Goal: Task Accomplishment & Management: Complete application form

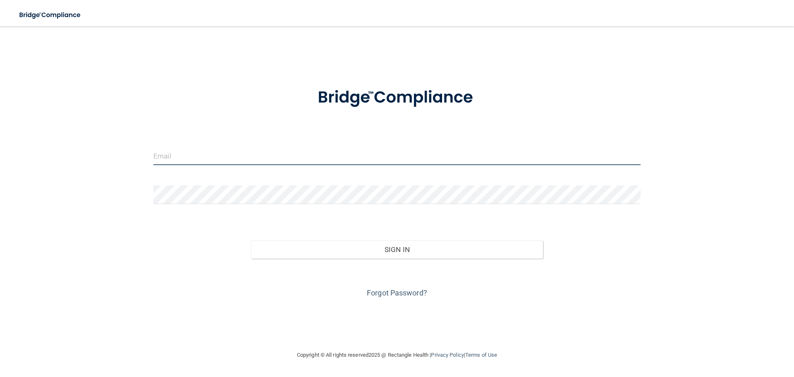
type input "[EMAIL_ADDRESS][DOMAIN_NAME]"
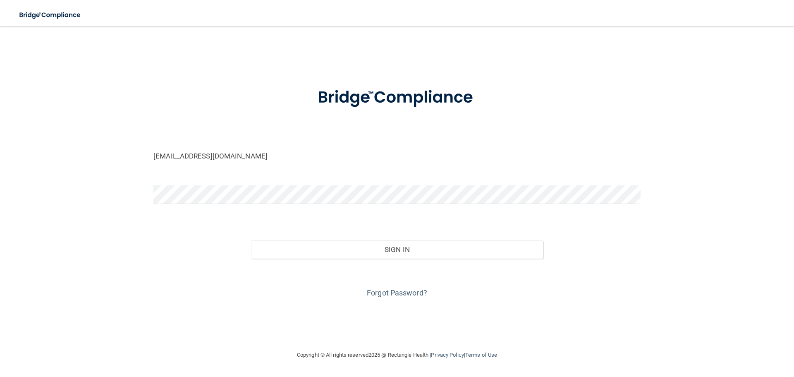
click at [291, 262] on div "Forgot Password?" at bounding box center [396, 278] width 499 height 41
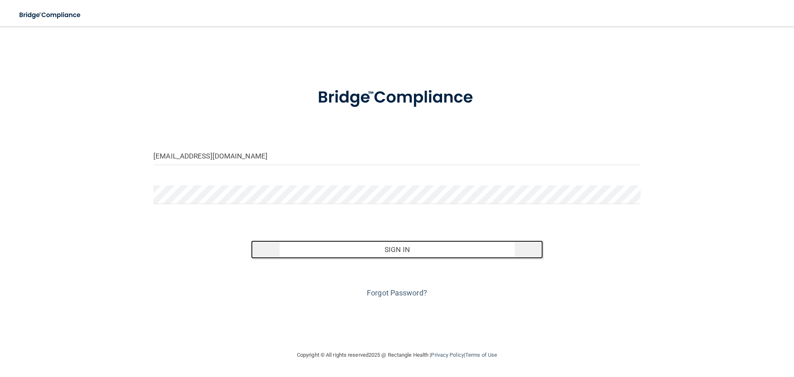
click at [291, 258] on button "Sign In" at bounding box center [397, 249] width 292 height 18
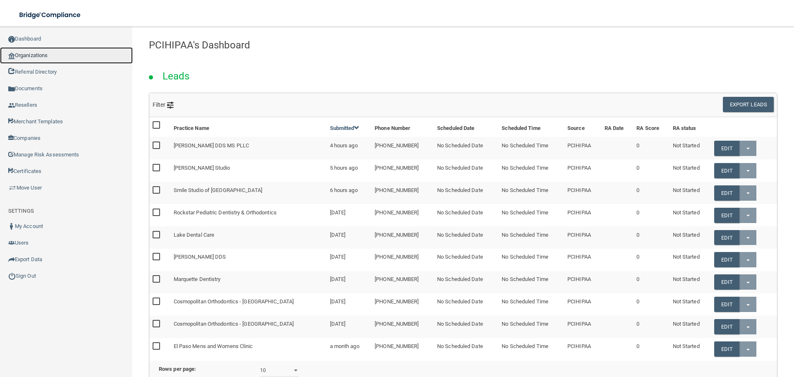
click at [15, 57] on link "Organizations" at bounding box center [66, 55] width 133 height 17
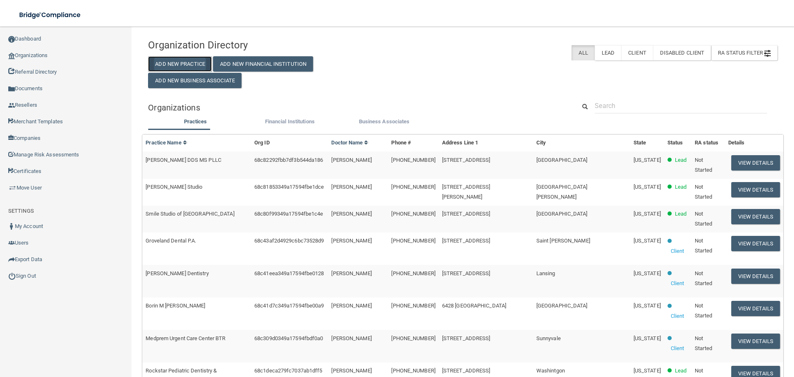
click at [171, 62] on button "Add New Practice" at bounding box center [180, 63] width 64 height 15
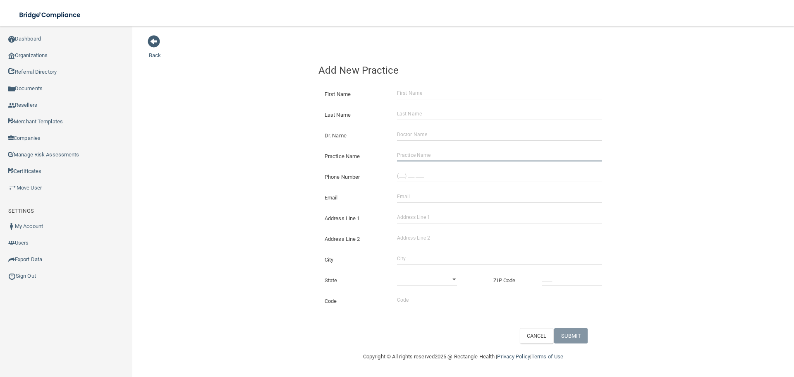
drag, startPoint x: 449, startPoint y: 151, endPoint x: 397, endPoint y: 159, distance: 52.3
click at [449, 151] on input "Practice Name" at bounding box center [499, 155] width 205 height 12
paste input "Edge Orthodontics"
type input "Edge Orthodontics"
drag, startPoint x: 437, startPoint y: 175, endPoint x: 429, endPoint y: 175, distance: 8.3
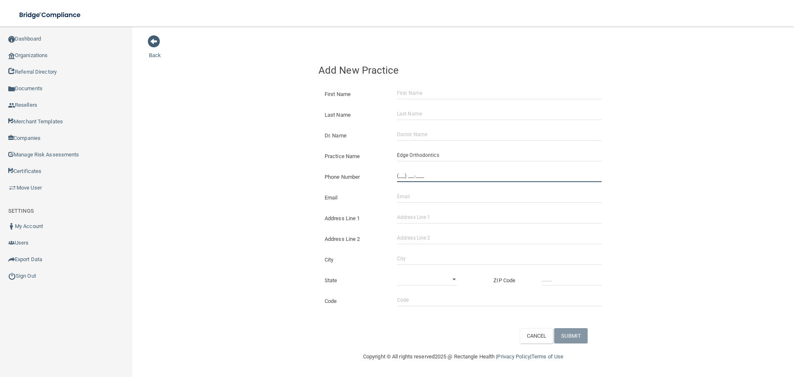
click at [437, 175] on input "(___) ___-____" at bounding box center [499, 176] width 205 height 12
paste input "435) 723-3272"
type input "[PHONE_NUMBER]"
click at [306, 160] on div "Back Add New Practice First Name Last Name Dr. Name Practice Name Edge Orthodon…" at bounding box center [463, 189] width 628 height 308
click at [439, 218] on input "Address Line 1" at bounding box center [499, 217] width 205 height 12
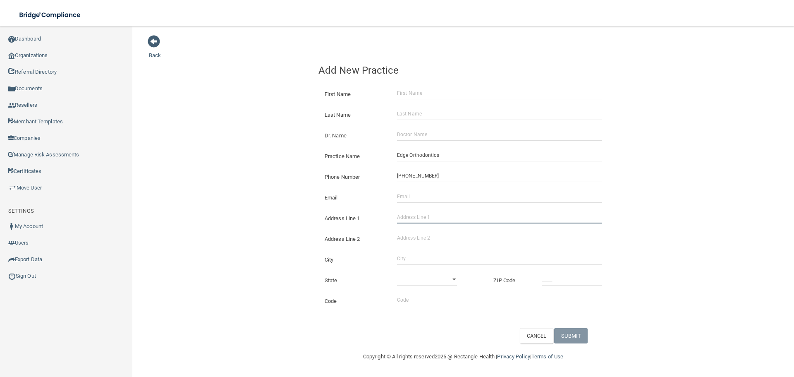
paste input "[STREET_ADDRESS]"
drag, startPoint x: 468, startPoint y: 217, endPoint x: 449, endPoint y: 219, distance: 19.1
click at [449, 219] on input "[STREET_ADDRESS]" at bounding box center [499, 217] width 205 height 12
type input "[STREET_ADDRESS]"
click at [439, 237] on input "Address Line 2" at bounding box center [499, 238] width 205 height 12
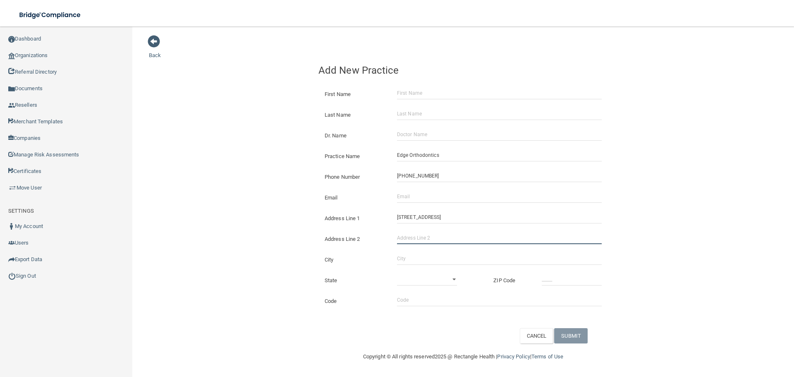
paste input "No C"
type input "No C"
click at [413, 259] on input "City" at bounding box center [499, 258] width 205 height 12
type input "[GEOGRAPHIC_DATA]"
click at [429, 202] on input "Email" at bounding box center [499, 196] width 205 height 12
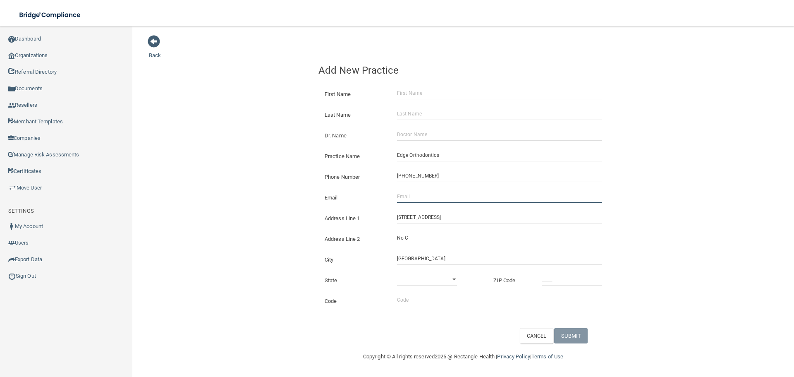
paste input "[PERSON_NAME][EMAIL_ADDRESS][DOMAIN_NAME]"
type input "[PERSON_NAME][EMAIL_ADDRESS][DOMAIN_NAME]"
click at [251, 203] on div "Back Add New Practice First Name Last Name Dr. Name Practice Name Edge Orthodon…" at bounding box center [463, 189] width 628 height 308
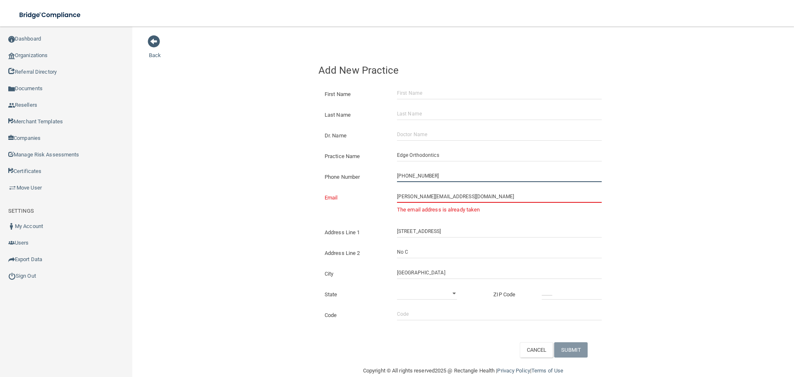
click at [446, 181] on input "[PHONE_NUMBER]" at bounding box center [499, 176] width 205 height 12
click at [449, 195] on input "[PERSON_NAME][EMAIL_ADDRESS][DOMAIN_NAME]" at bounding box center [499, 196] width 205 height 12
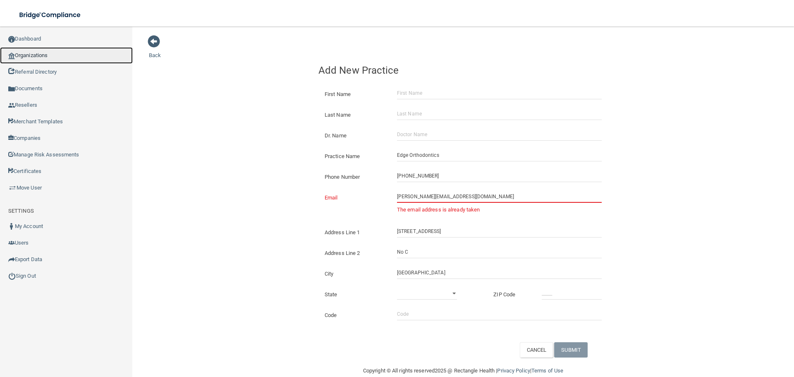
click at [67, 60] on link "Organizations" at bounding box center [66, 55] width 133 height 17
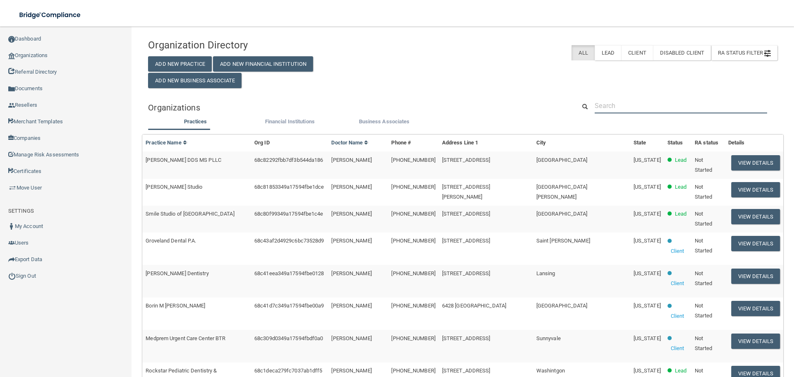
click at [604, 106] on input "text" at bounding box center [680, 105] width 172 height 15
paste input "[PERSON_NAME][EMAIL_ADDRESS][DOMAIN_NAME]"
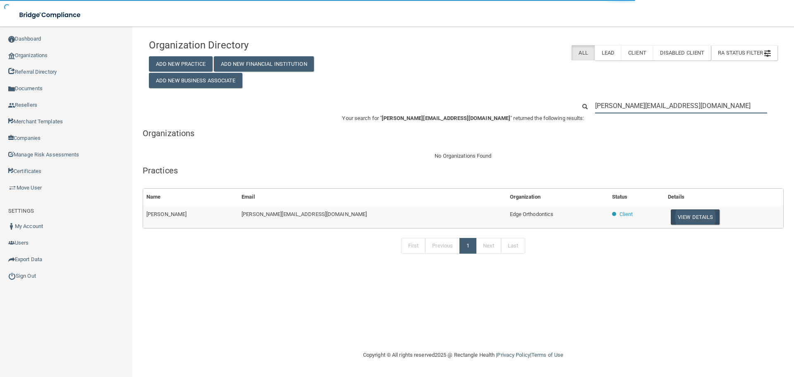
type input "[PERSON_NAME][EMAIL_ADDRESS][DOMAIN_NAME]"
click at [671, 216] on button "View Details" at bounding box center [695, 216] width 49 height 15
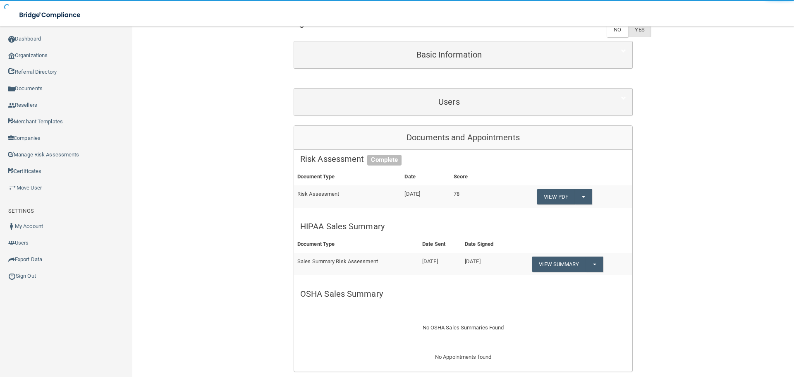
scroll to position [83, 0]
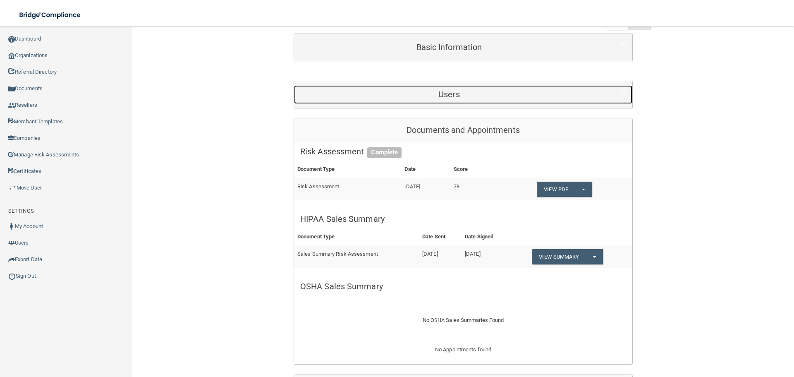
click at [437, 89] on div "Users" at bounding box center [449, 94] width 310 height 19
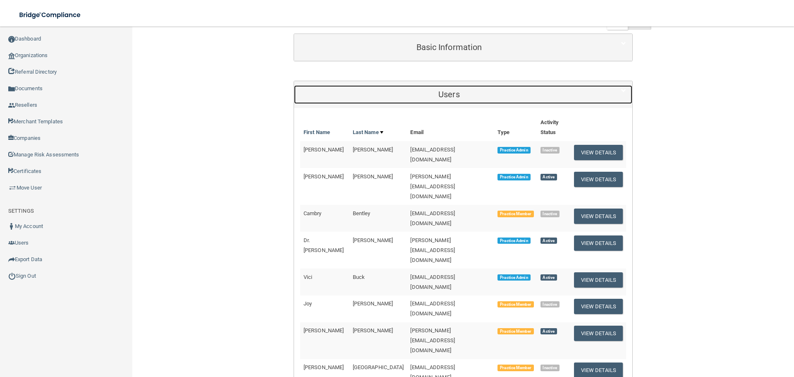
click at [396, 91] on h5 "Users" at bounding box center [449, 94] width 298 height 9
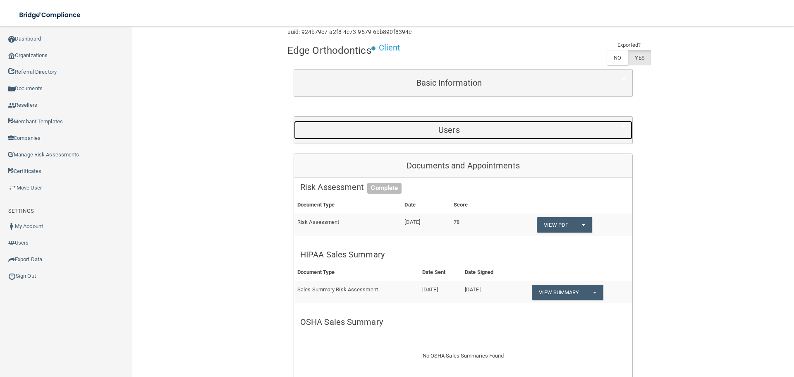
scroll to position [19, 0]
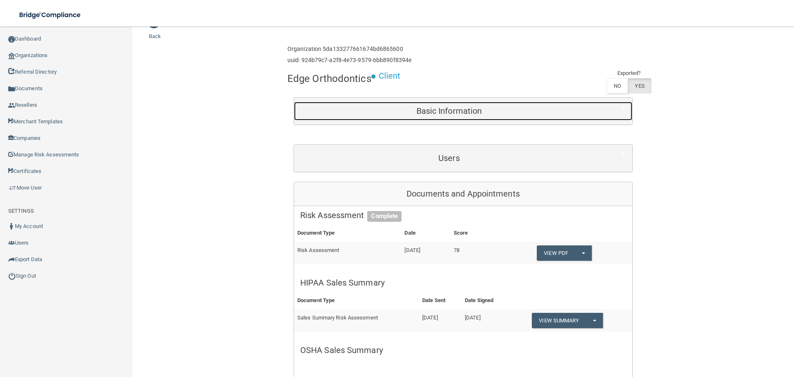
click at [427, 112] on h5 "Basic Information" at bounding box center [449, 110] width 298 height 9
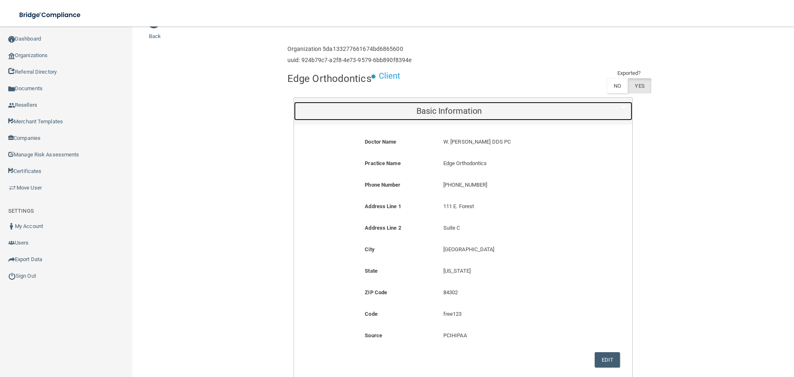
click at [427, 112] on h5 "Basic Information" at bounding box center [449, 110] width 298 height 9
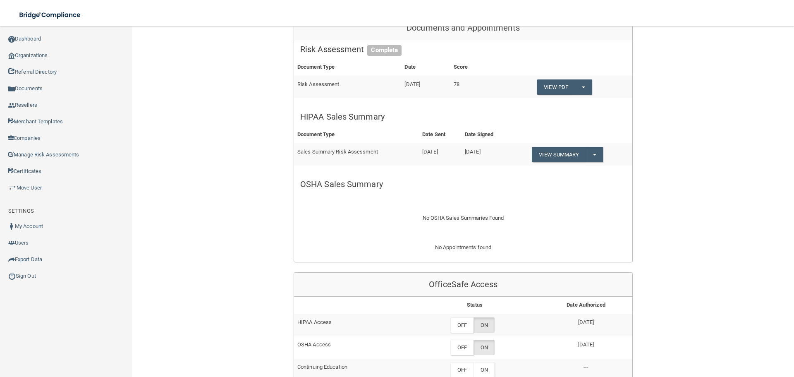
scroll to position [267, 0]
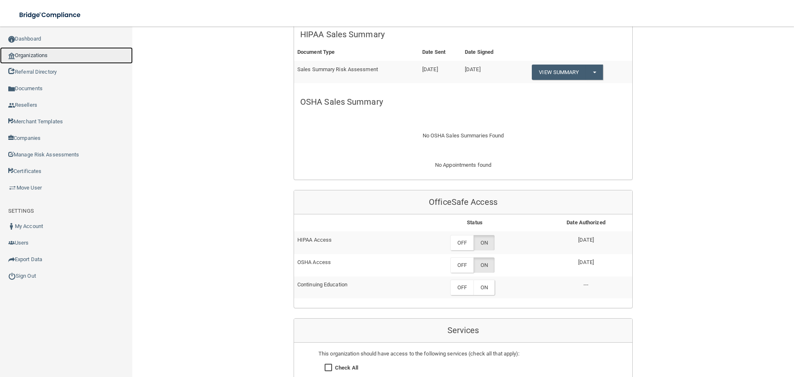
click at [58, 53] on link "Organizations" at bounding box center [66, 55] width 133 height 17
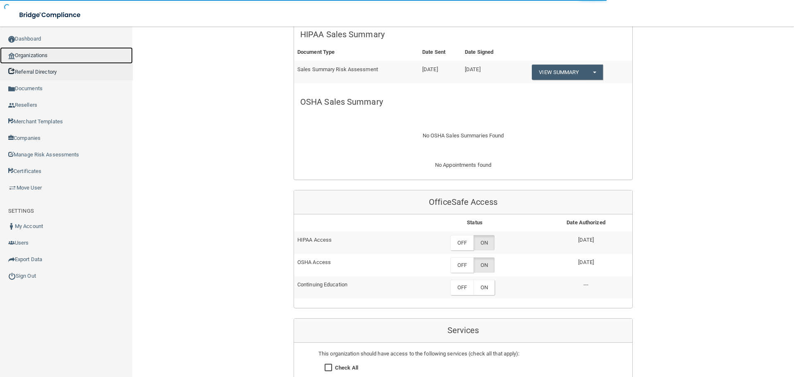
scroll to position [168, 0]
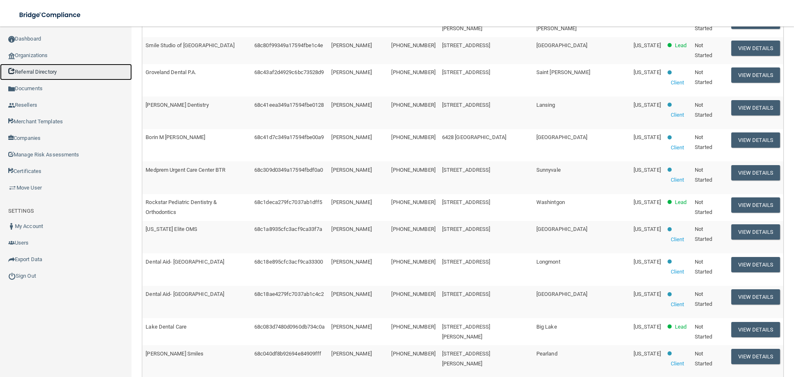
click at [54, 64] on link "Referral Directory" at bounding box center [66, 72] width 132 height 17
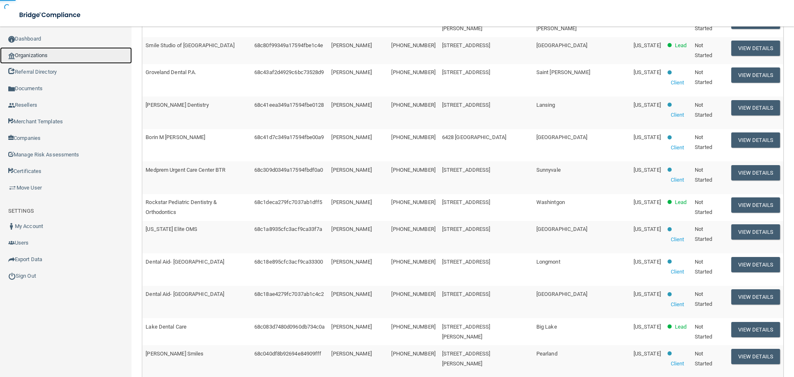
click at [55, 55] on link "Organizations" at bounding box center [66, 55] width 132 height 17
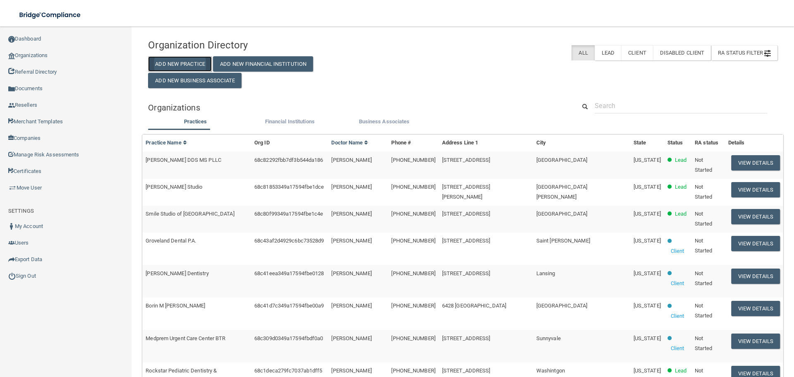
click at [174, 68] on button "Add New Practice" at bounding box center [180, 63] width 64 height 15
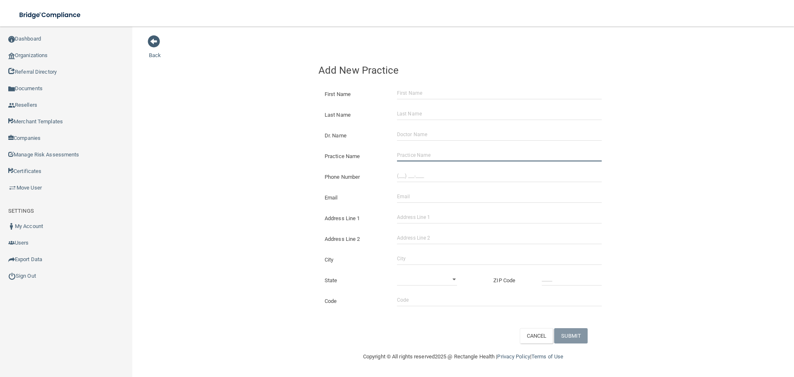
click at [426, 151] on input "Practice Name" at bounding box center [499, 155] width 205 height 12
paste input "[EMAIL_ADDRESS][DOMAIN_NAME]"
type input "[EMAIL_ADDRESS][DOMAIN_NAME]"
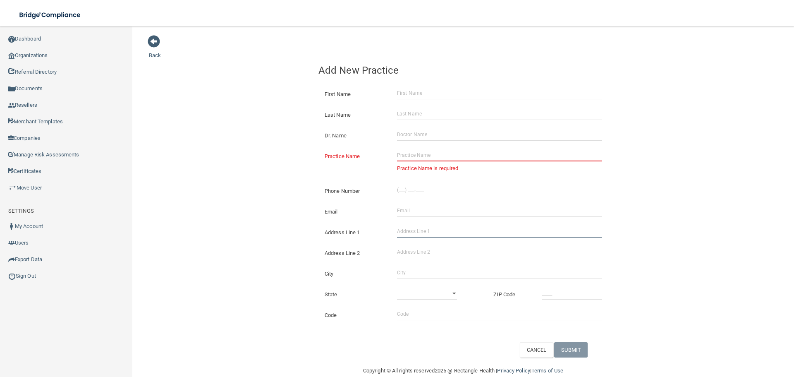
click at [420, 213] on form "First Name Last Name Dr. Name Practice Name Practice Name is required Phone Num…" at bounding box center [462, 219] width 289 height 277
click at [406, 208] on input "Email" at bounding box center [499, 210] width 205 height 12
paste input "[EMAIL_ADDRESS][DOMAIN_NAME]"
type input "[EMAIL_ADDRESS][DOMAIN_NAME]"
click at [248, 188] on div "Back Add New Practice First Name Last Name Dr. Name Practice Name Practice Name…" at bounding box center [463, 196] width 628 height 322
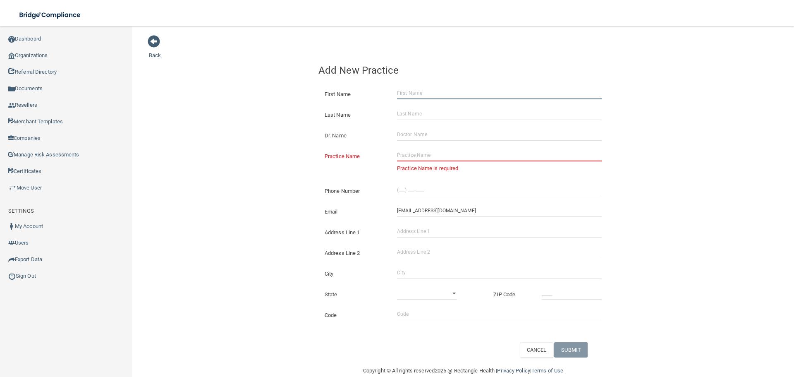
click at [409, 94] on input "First Name" at bounding box center [499, 93] width 205 height 12
paste input "Select Item 2 [PERSON_NAME]"
type input "Select Item 2 [PERSON_NAME]"
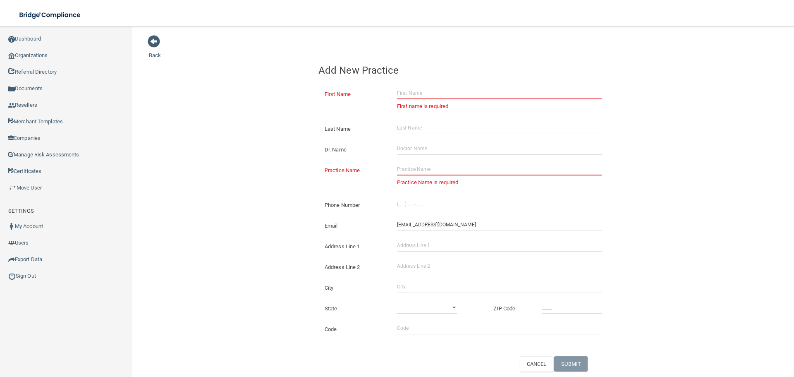
click at [425, 97] on input "First Name" at bounding box center [499, 93] width 205 height 12
paste input "[PERSON_NAME]"
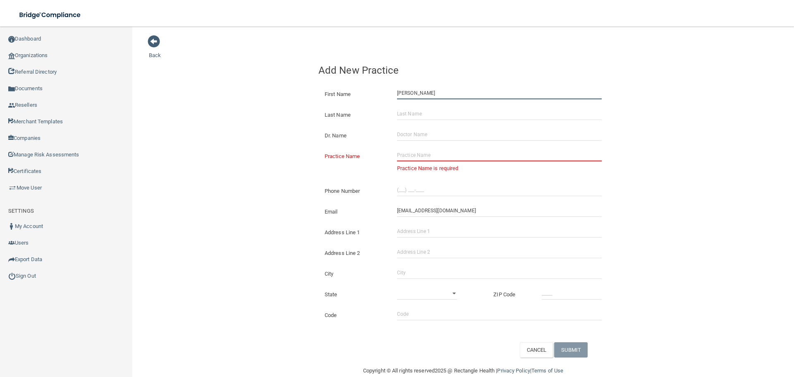
click at [403, 92] on input "[PERSON_NAME]" at bounding box center [499, 93] width 205 height 12
drag, startPoint x: 406, startPoint y: 96, endPoint x: 303, endPoint y: 84, distance: 103.3
click at [329, 87] on div "First Name [PERSON_NAME]" at bounding box center [462, 87] width 289 height 0
click at [431, 92] on input "[PERSON_NAME]" at bounding box center [499, 93] width 205 height 12
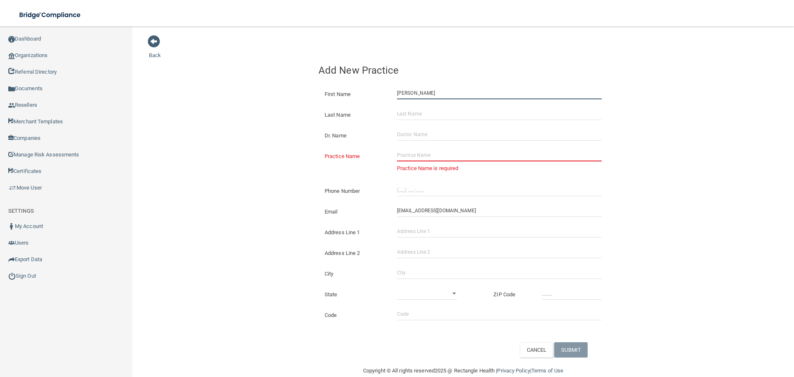
type input "[PERSON_NAME]"
click at [422, 113] on input "Last Name" at bounding box center [499, 113] width 205 height 12
paste input "[PERSON_NAME]"
type input "[PERSON_NAME]"
drag, startPoint x: 410, startPoint y: 155, endPoint x: 314, endPoint y: 155, distance: 95.5
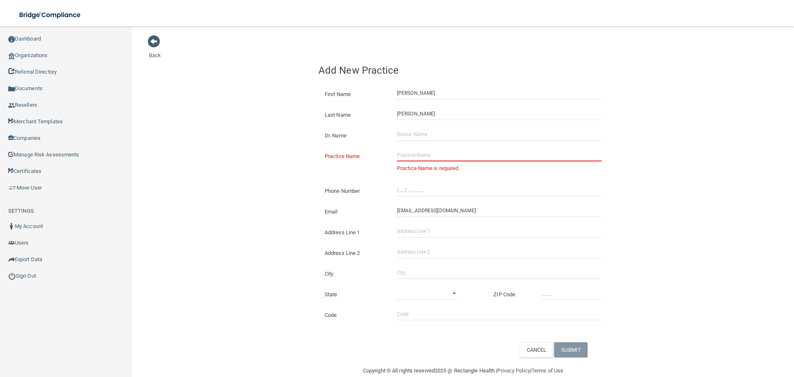
click at [410, 155] on input "Practice Name" at bounding box center [499, 155] width 205 height 12
paste input "[PERSON_NAME]"
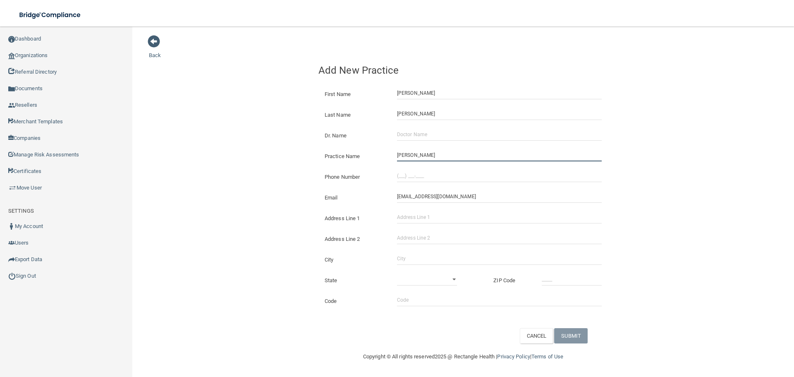
type input "[PERSON_NAME]"
click at [205, 160] on div "Back Add New Practice First Name [PERSON_NAME] Last Name [PERSON_NAME] Dr. Name…" at bounding box center [463, 189] width 628 height 308
click at [417, 175] on input "(___) ___-____" at bounding box center [499, 176] width 205 height 12
paste input "847) 475-4080"
type input "[PHONE_NUMBER]"
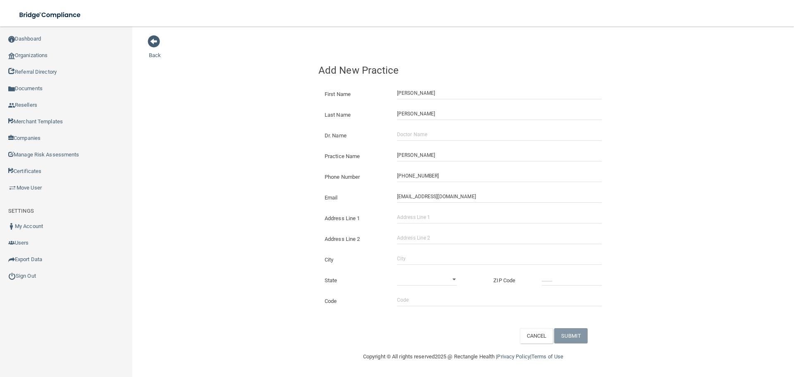
click at [258, 172] on div "Back Add New Practice First Name [PERSON_NAME] Last Name [PERSON_NAME] Dr. Name…" at bounding box center [463, 189] width 628 height 308
click at [418, 219] on input "Address Line 1" at bounding box center [499, 217] width 205 height 12
paste input "[STREET_ADDRESS]"
drag, startPoint x: 453, startPoint y: 220, endPoint x: 430, endPoint y: 220, distance: 22.7
click at [430, 220] on input "[STREET_ADDRESS]" at bounding box center [499, 217] width 205 height 12
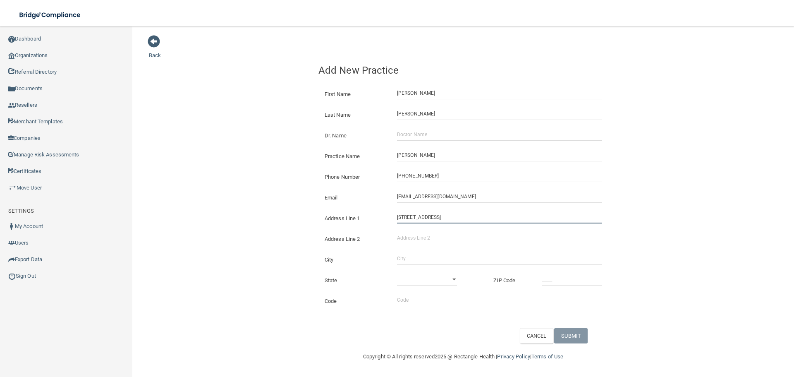
type input "[STREET_ADDRESS]"
click at [427, 232] on input "Address Line 2" at bounding box center [499, 238] width 205 height 12
paste input "Ste 304"
type input "Ste 304"
click at [408, 255] on input "City" at bounding box center [499, 258] width 205 height 12
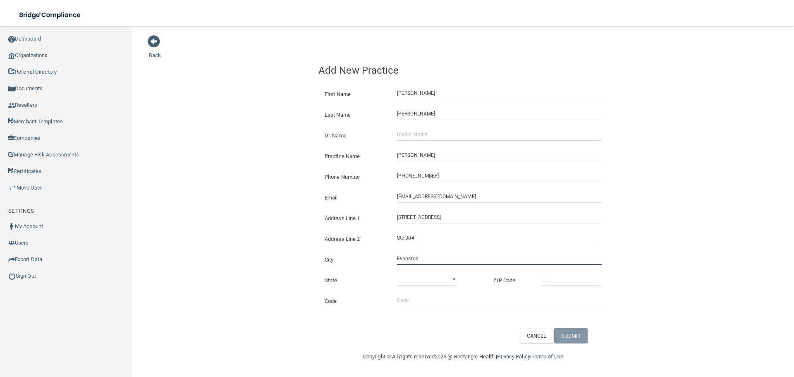
type input "Evanston"
click at [428, 282] on select "[US_STATE] [US_STATE] [US_STATE] [US_STATE] [US_STATE] [US_STATE] [US_STATE] [U…" at bounding box center [427, 279] width 60 height 12
select select "13"
click at [397, 273] on select "[US_STATE] [US_STATE] [US_STATE] [US_STATE] [US_STATE] [US_STATE] [US_STATE] [U…" at bounding box center [427, 279] width 60 height 12
click at [552, 279] on input "_____" at bounding box center [572, 279] width 60 height 12
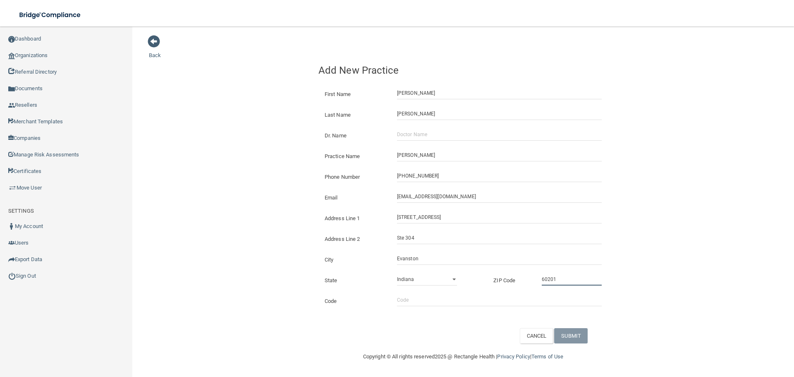
type input "60201"
click at [438, 158] on input "[PERSON_NAME]" at bounding box center [499, 155] width 205 height 12
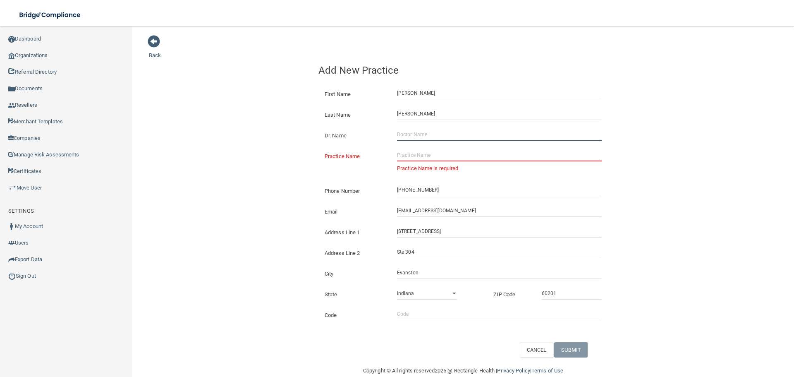
drag, startPoint x: 427, startPoint y: 139, endPoint x: 408, endPoint y: 141, distance: 19.5
click at [427, 139] on input "Dr. Name" at bounding box center [499, 134] width 205 height 12
paste input "[PERSON_NAME]"
type input "[PERSON_NAME]"
drag, startPoint x: 252, startPoint y: 155, endPoint x: 107, endPoint y: 158, distance: 144.7
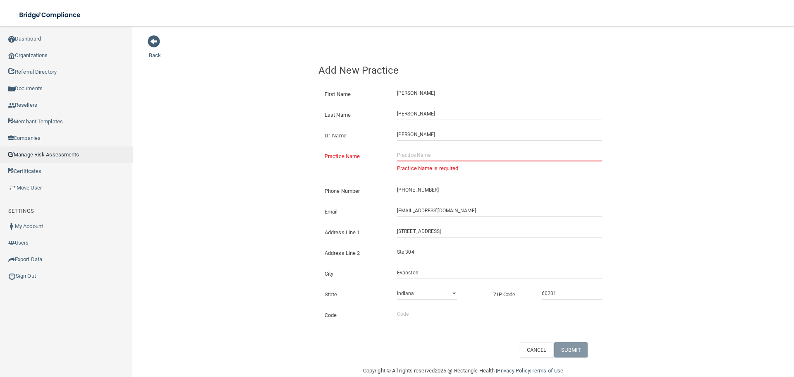
click at [220, 157] on div "Back Add New Practice First Name [PERSON_NAME] Last Name [PERSON_NAME] Dr. Name…" at bounding box center [463, 196] width 628 height 322
click at [420, 161] on input "Practice Name" at bounding box center [499, 155] width 205 height 12
paste input "BK Dental Evanston LLC"
type input "BK Dental Evanston LLC"
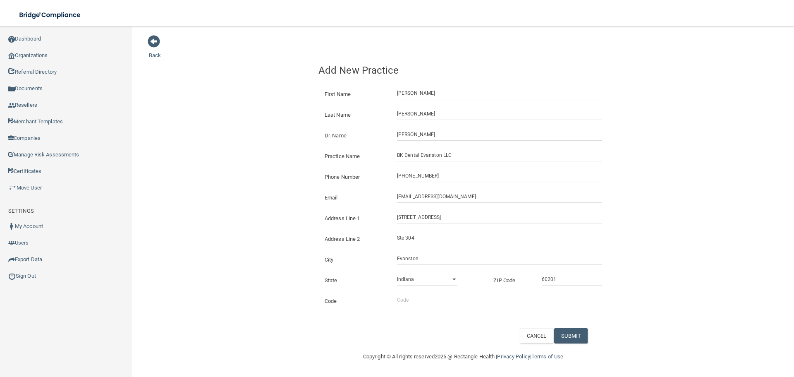
drag, startPoint x: 208, startPoint y: 161, endPoint x: 261, endPoint y: 167, distance: 53.3
click at [210, 161] on div "Back Add New Practice First Name [PERSON_NAME] Last Name [PERSON_NAME] Dr. Name…" at bounding box center [463, 189] width 628 height 308
click at [578, 333] on button "SUBMIT" at bounding box center [570, 335] width 33 height 15
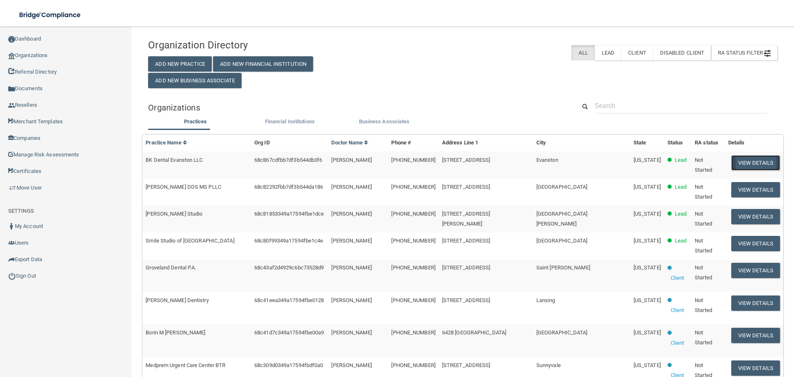
click at [753, 157] on button "View Details" at bounding box center [755, 162] width 49 height 15
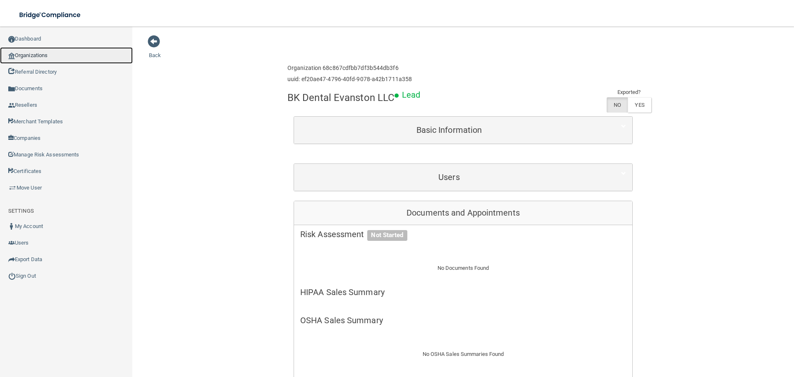
click at [45, 47] on link "Organizations" at bounding box center [66, 55] width 133 height 17
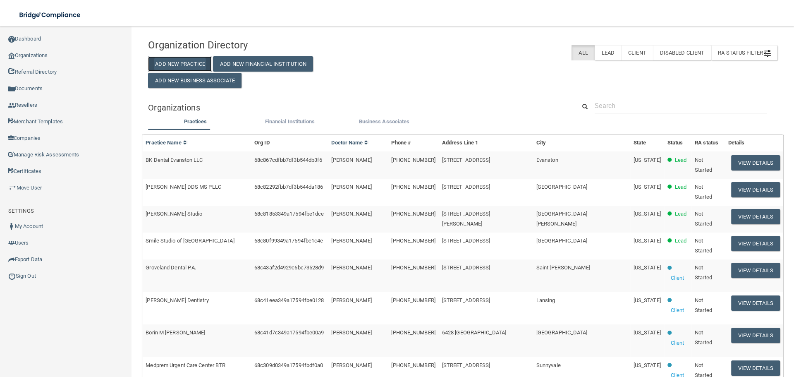
click at [186, 62] on button "Add New Practice" at bounding box center [180, 63] width 64 height 15
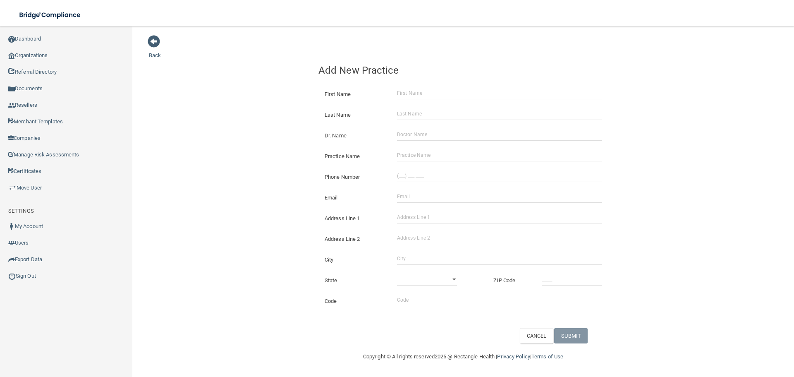
click at [441, 162] on div "Practice Name" at bounding box center [463, 153] width 302 height 21
click at [439, 155] on input "Practice Name" at bounding box center [499, 155] width 205 height 12
paste input "Edge Orthodontics - [GEOGRAPHIC_DATA]"
type input "Edge Orthodontics - [GEOGRAPHIC_DATA]"
click at [437, 177] on input "(___) ___-____" at bounding box center [499, 176] width 205 height 12
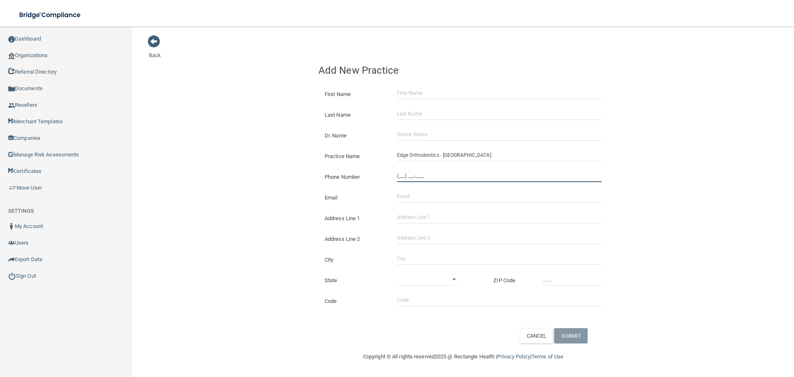
paste input "435) 257-1601"
type input "[PHONE_NUMBER]"
click at [229, 155] on div "Back Add New Practice First Name Last Name Dr. Name Practice Name Edge Orthodon…" at bounding box center [463, 189] width 628 height 308
click at [416, 220] on input "Address Line 1" at bounding box center [499, 217] width 205 height 12
paste input "[STREET_ADDRESS]"
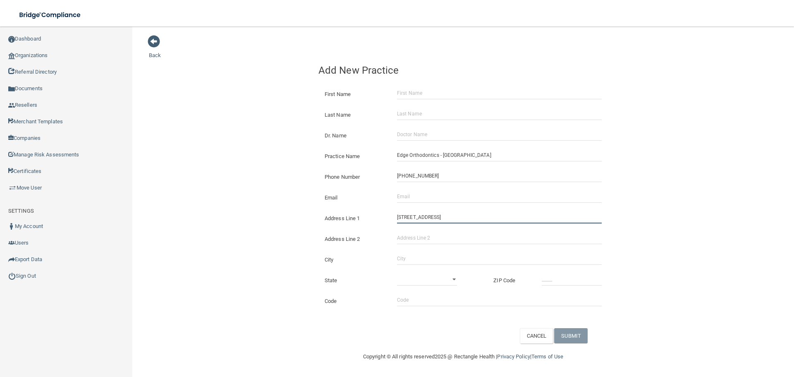
type input "[STREET_ADDRESS]"
click at [429, 256] on input "City" at bounding box center [499, 258] width 205 height 12
type input "Garland"
click at [419, 282] on select "[US_STATE] [US_STATE] [US_STATE] [US_STATE] [US_STATE] [US_STATE] [US_STATE] [U…" at bounding box center [427, 279] width 60 height 12
select select "44"
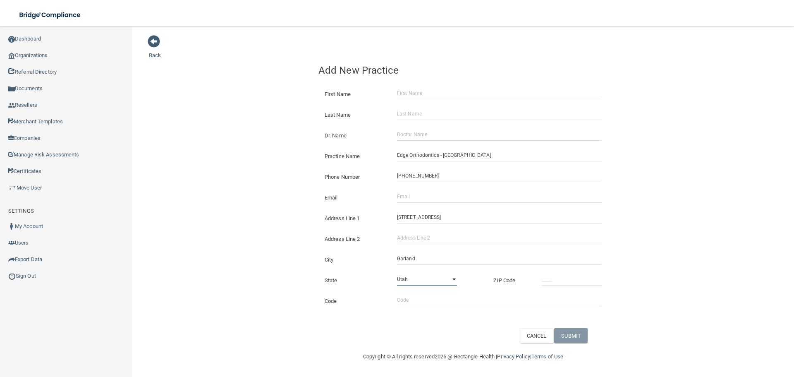
click at [397, 273] on select "[US_STATE] [US_STATE] [US_STATE] [US_STATE] [US_STATE] [US_STATE] [US_STATE] [U…" at bounding box center [427, 279] width 60 height 12
click at [545, 277] on input "_____" at bounding box center [572, 279] width 60 height 12
type input "84312"
click at [181, 228] on div "Back Add New Practice First Name Last Name Dr. Name Practice Name Edge Orthodon…" at bounding box center [463, 189] width 628 height 308
drag, startPoint x: 433, startPoint y: 195, endPoint x: 419, endPoint y: 193, distance: 14.6
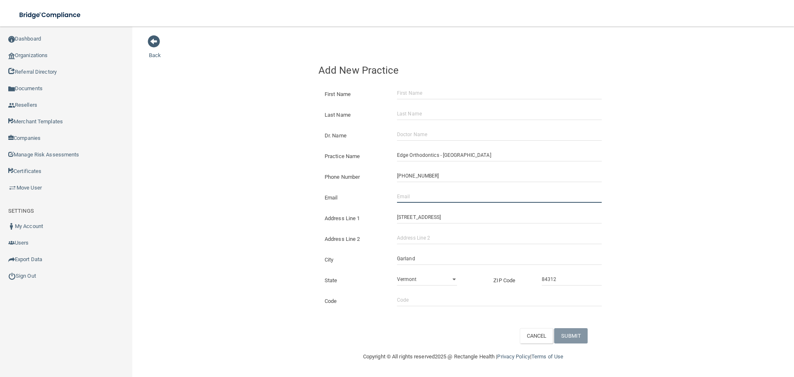
click at [433, 195] on input "Email" at bounding box center [499, 196] width 205 height 12
paste input "[PERSON_NAME][EMAIL_ADDRESS][DOMAIN_NAME]"
click at [264, 184] on div "Back Add New Practice First Name Last Name Dr. Name Practice Name Edge Orthodon…" at bounding box center [463, 189] width 628 height 308
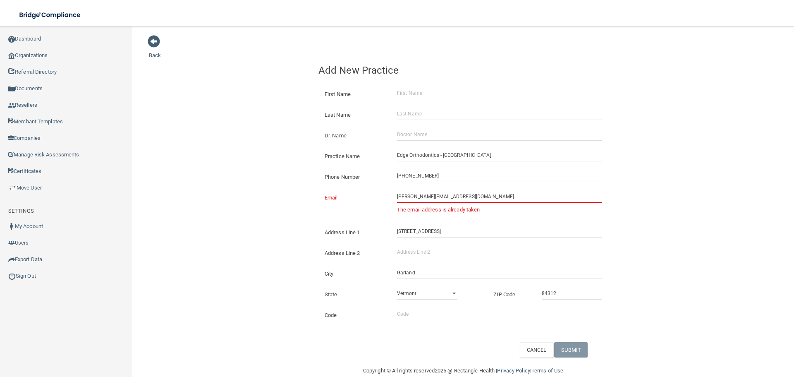
click at [424, 198] on input "[PERSON_NAME][EMAIL_ADDRESS][DOMAIN_NAME]" at bounding box center [499, 196] width 205 height 12
paste input "[PERSON_NAME].edgeortho"
click at [236, 169] on div "Back Add New Practice First Name Last Name Dr. Name Practice Name Edge Orthodon…" at bounding box center [463, 196] width 628 height 322
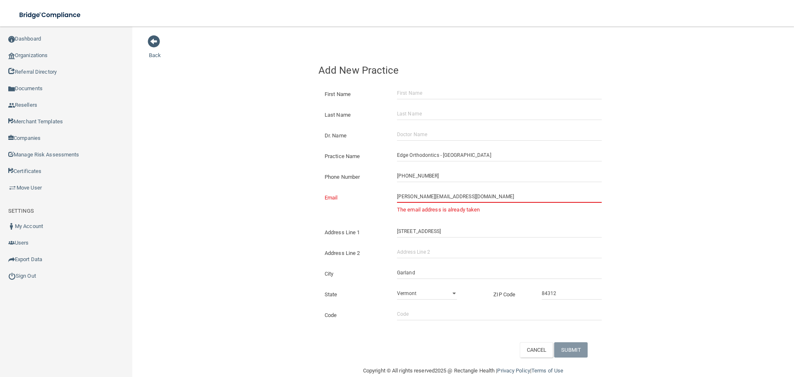
click at [391, 198] on div "[PERSON_NAME][EMAIL_ADDRESS][DOMAIN_NAME] The email address is already taken" at bounding box center [499, 204] width 217 height 29
click at [397, 198] on input "[PERSON_NAME][EMAIL_ADDRESS][DOMAIN_NAME]" at bounding box center [499, 196] width 205 height 12
click at [393, 197] on div "[PERSON_NAME][EMAIL_ADDRESS][DOMAIN_NAME] The email address is already taken" at bounding box center [499, 205] width 217 height 30
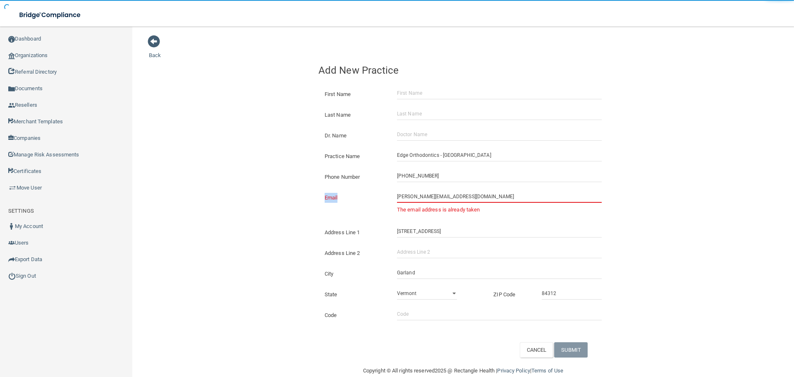
click at [393, 197] on div "[PERSON_NAME][EMAIL_ADDRESS][DOMAIN_NAME] The email address is already taken" at bounding box center [499, 204] width 217 height 29
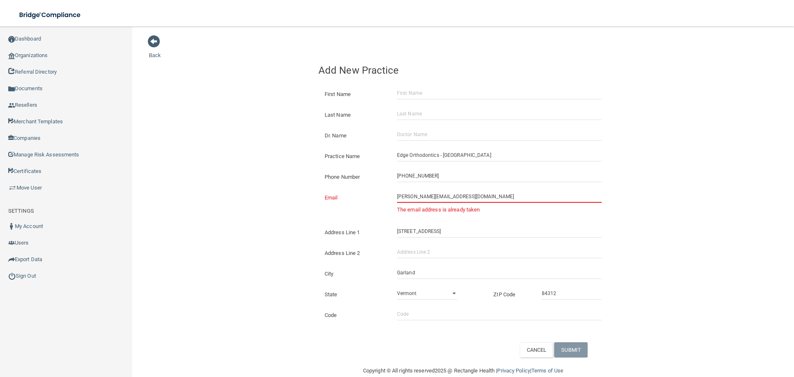
click at [397, 198] on input "[PERSON_NAME][EMAIL_ADDRESS][DOMAIN_NAME]" at bounding box center [499, 196] width 205 height 12
type input "[EMAIL_ADDRESS][DOMAIN_NAME]"
click at [270, 189] on div "Back Add New Practice First Name Last Name Dr. Name Practice Name Edge Orthodon…" at bounding box center [463, 197] width 628 height 324
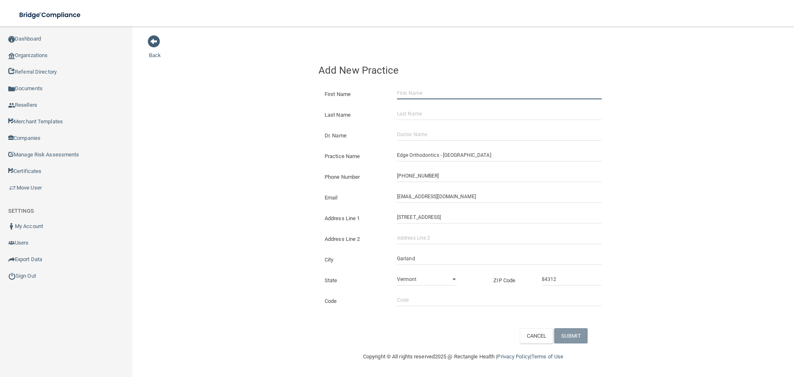
click at [415, 92] on input "First Name" at bounding box center [499, 93] width 205 height 12
paste input "[PERSON_NAME]"
click at [424, 95] on input "[PERSON_NAME]" at bounding box center [499, 93] width 205 height 12
type input "[PERSON_NAME]"
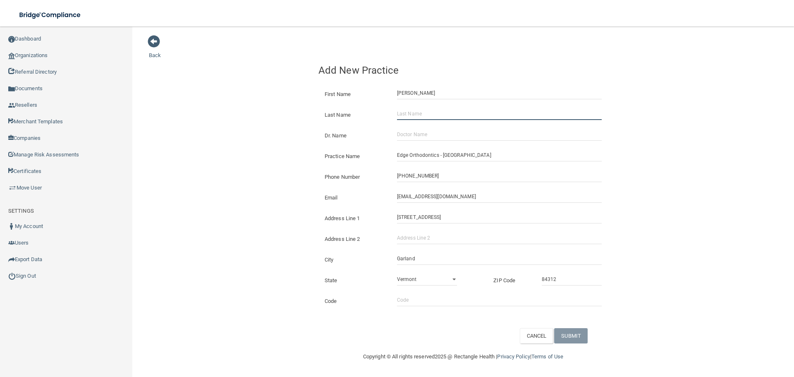
drag, startPoint x: 423, startPoint y: 110, endPoint x: 350, endPoint y: 130, distance: 76.3
click at [423, 110] on input "Last Name" at bounding box center [499, 113] width 205 height 12
paste input "[PERSON_NAME]"
type input "[PERSON_NAME]"
click at [430, 135] on input "Dr. Name" at bounding box center [499, 134] width 205 height 12
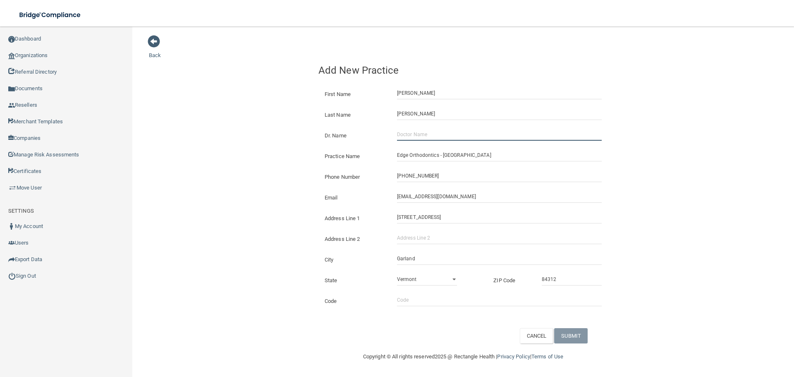
paste input "Select Item 1 [PERSON_NAME]"
drag, startPoint x: 430, startPoint y: 134, endPoint x: 295, endPoint y: 134, distance: 134.8
click at [298, 136] on div "Back Add New Practice First Name [PERSON_NAME] Last Name [PERSON_NAME] Dr. Name…" at bounding box center [463, 189] width 628 height 308
